Goal: Information Seeking & Learning: Learn about a topic

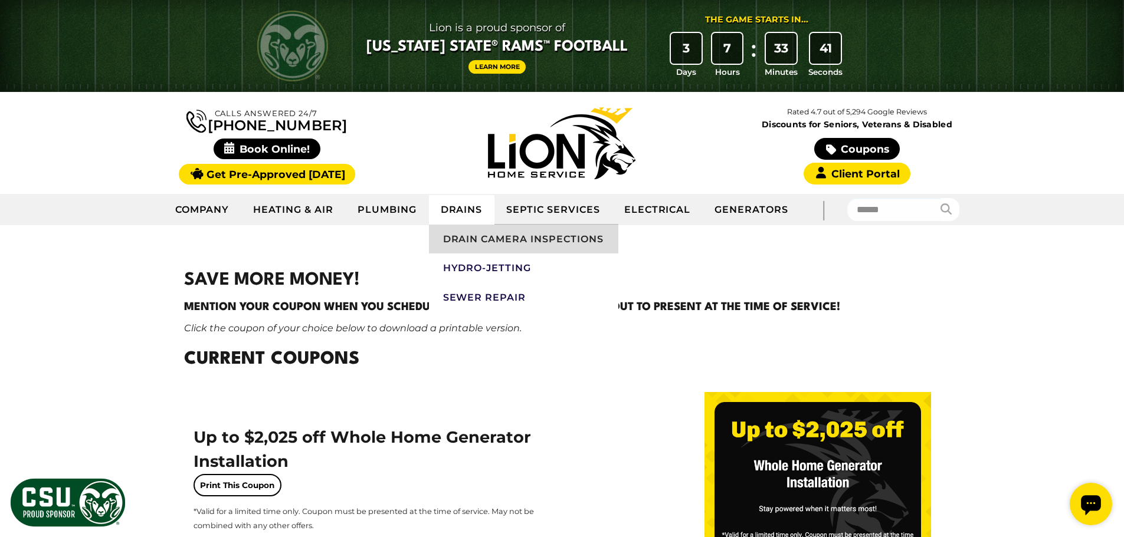
click at [471, 238] on link "Drain Camera Inspections" at bounding box center [523, 239] width 189 height 29
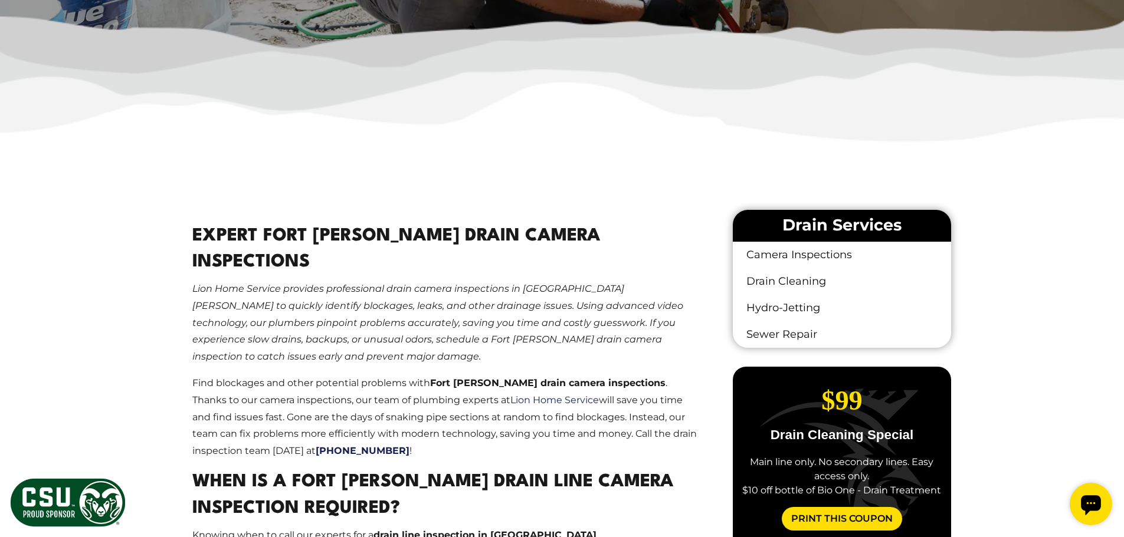
scroll to position [648, 0]
